Goal: Task Accomplishment & Management: Manage account settings

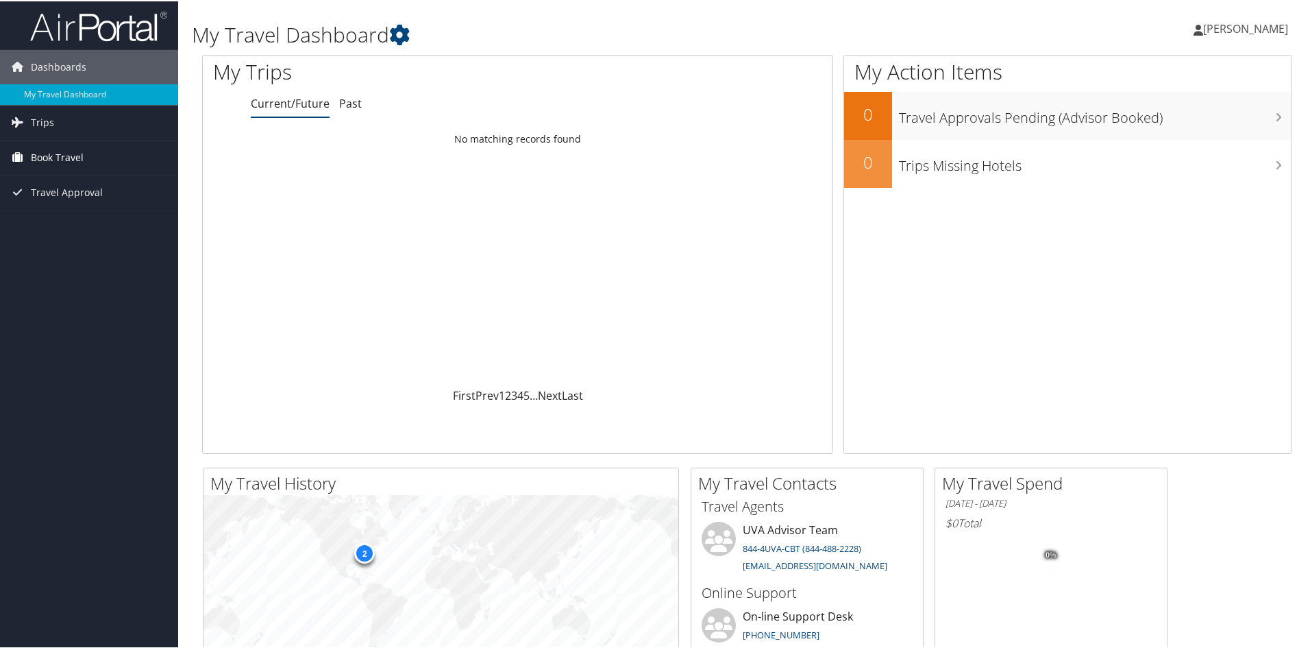
click at [76, 157] on span "Book Travel" at bounding box center [57, 156] width 53 height 34
click at [70, 252] on span "Travel Approval" at bounding box center [67, 253] width 72 height 34
click at [50, 158] on span "Book Travel" at bounding box center [57, 156] width 53 height 34
click at [64, 236] on link "Approved Trips" at bounding box center [89, 239] width 178 height 21
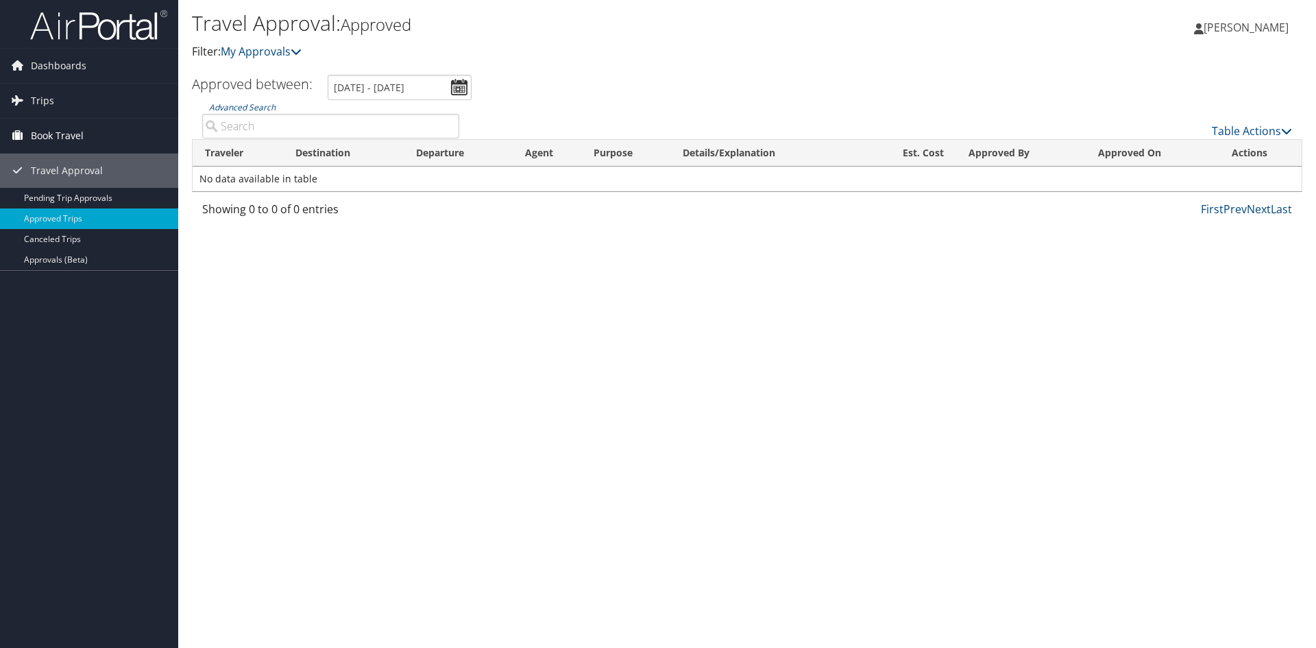
click at [42, 133] on span "Book Travel" at bounding box center [57, 136] width 53 height 34
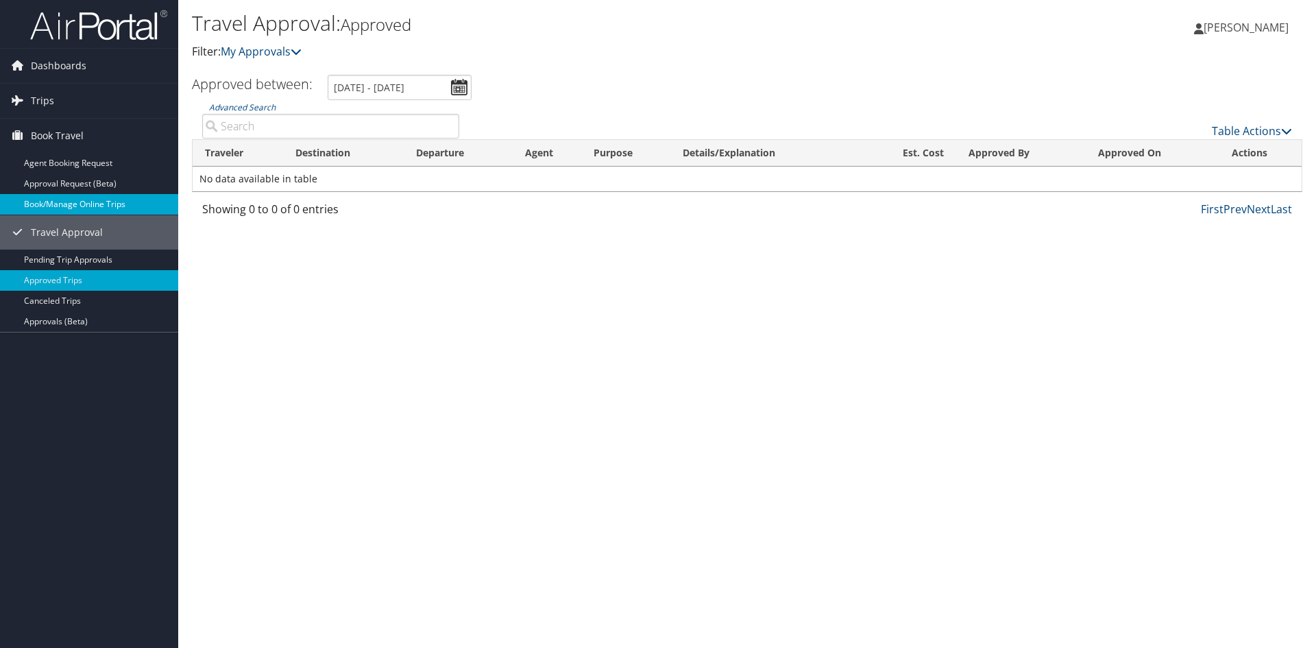
click at [64, 202] on link "Book/Manage Online Trips" at bounding box center [89, 204] width 178 height 21
